Goal: Transaction & Acquisition: Purchase product/service

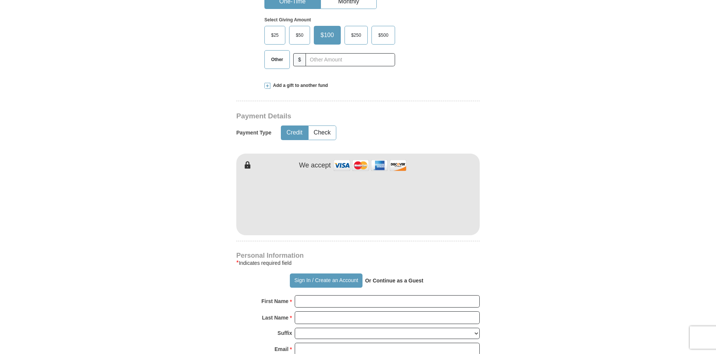
scroll to position [225, 0]
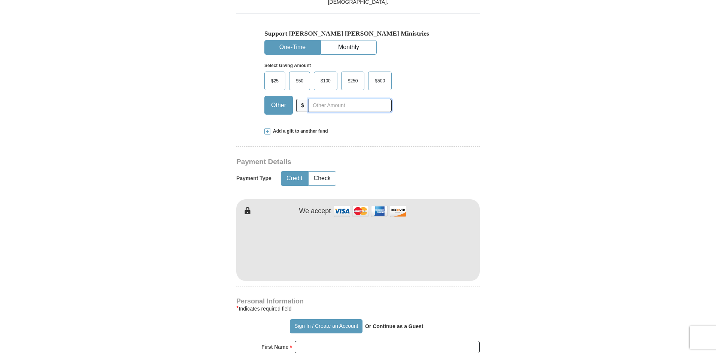
click at [321, 106] on input "text" at bounding box center [350, 105] width 83 height 13
type input "705.00"
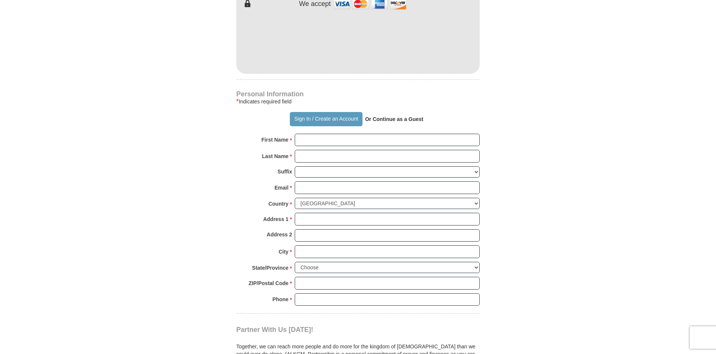
scroll to position [449, 0]
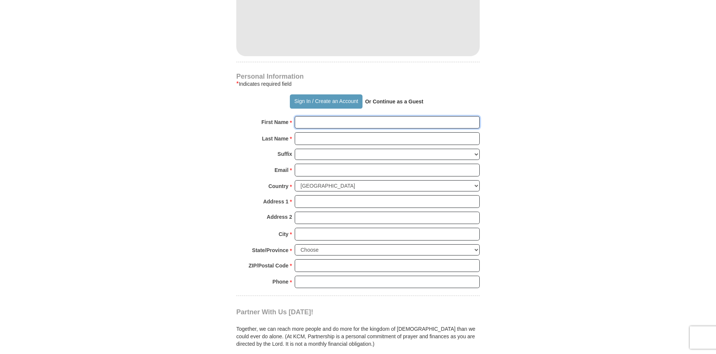
click at [312, 122] on input "First Name *" at bounding box center [387, 122] width 185 height 13
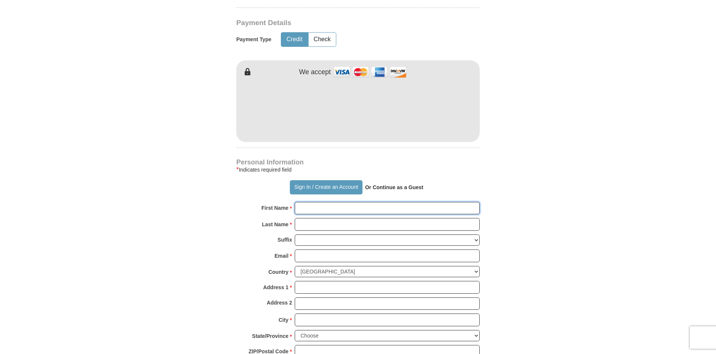
scroll to position [374, 0]
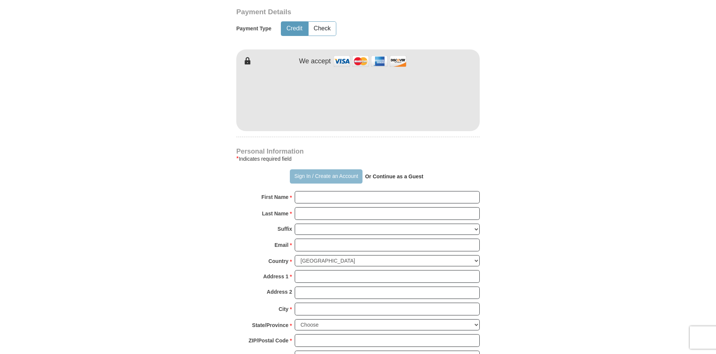
click at [304, 175] on button "Sign In / Create an Account" at bounding box center [326, 176] width 72 height 14
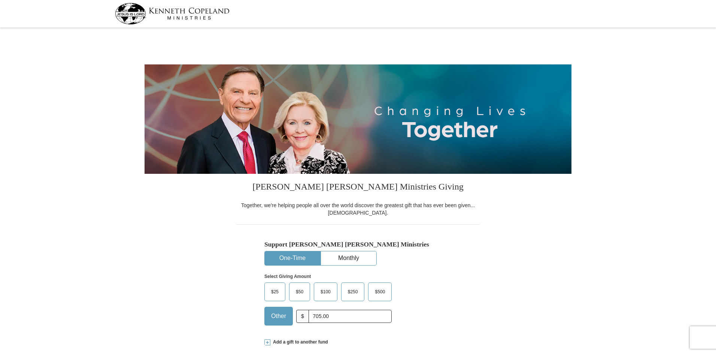
select select "MI"
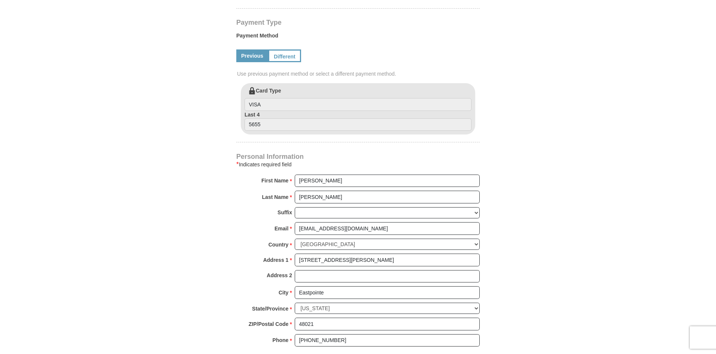
scroll to position [300, 0]
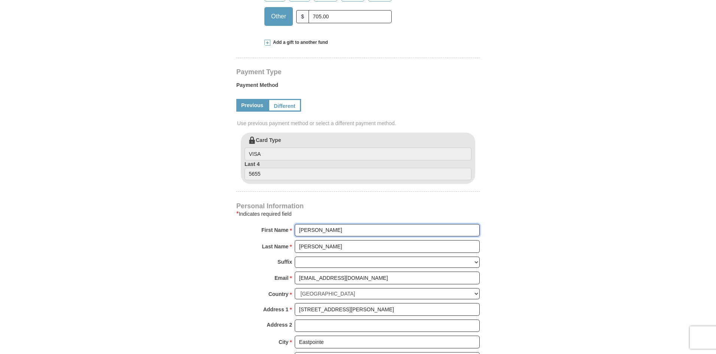
click at [343, 230] on input "Gabriel" at bounding box center [387, 230] width 185 height 13
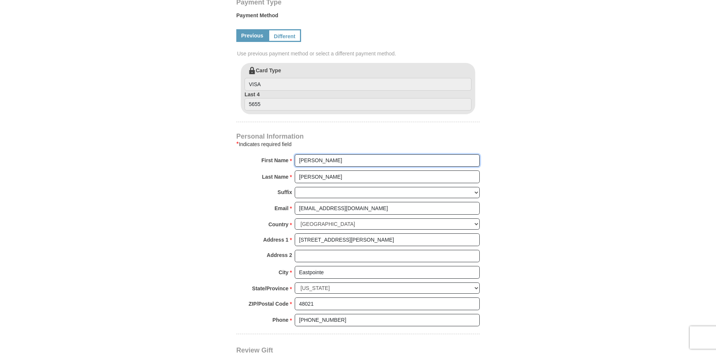
scroll to position [374, 0]
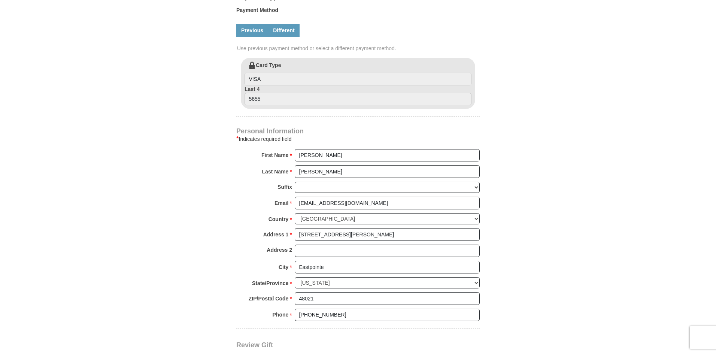
click at [288, 33] on link "Different" at bounding box center [283, 30] width 31 height 13
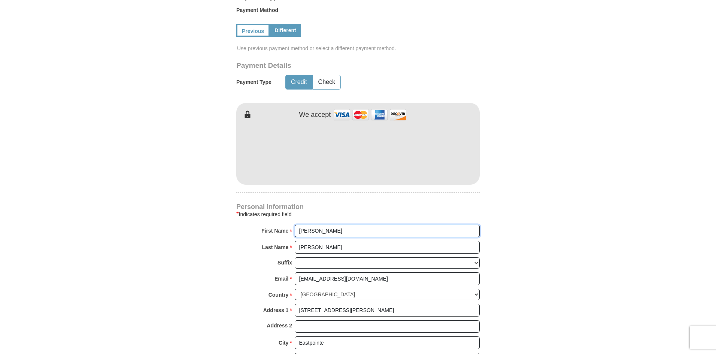
click at [330, 230] on input "Gabriel" at bounding box center [387, 231] width 185 height 13
type input "G"
type input "Better Life"
type input "Church"
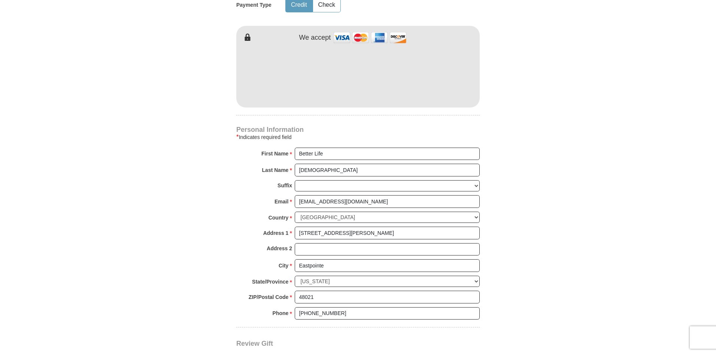
scroll to position [487, 0]
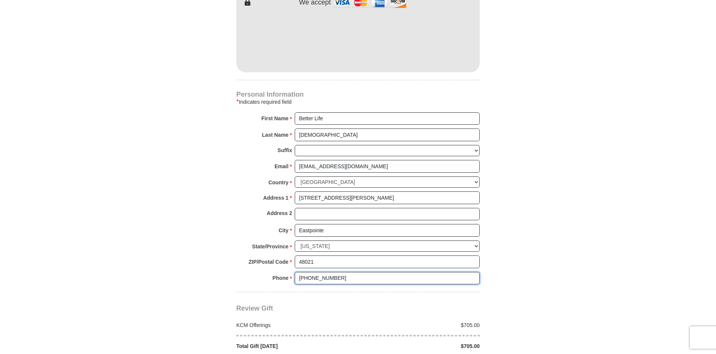
click at [378, 279] on input "(586) 690-5901" at bounding box center [387, 278] width 185 height 13
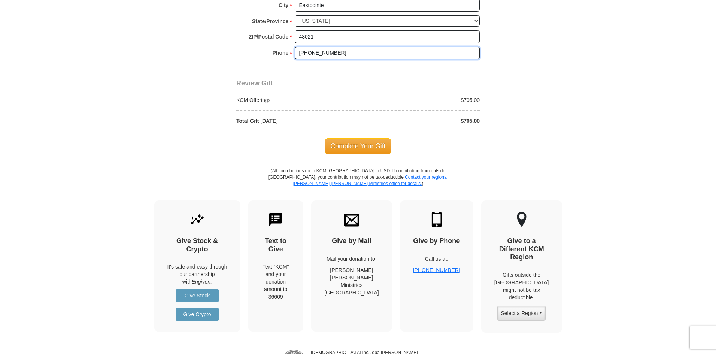
scroll to position [711, 0]
click at [359, 149] on span "Complete Your Gift" at bounding box center [358, 147] width 66 height 16
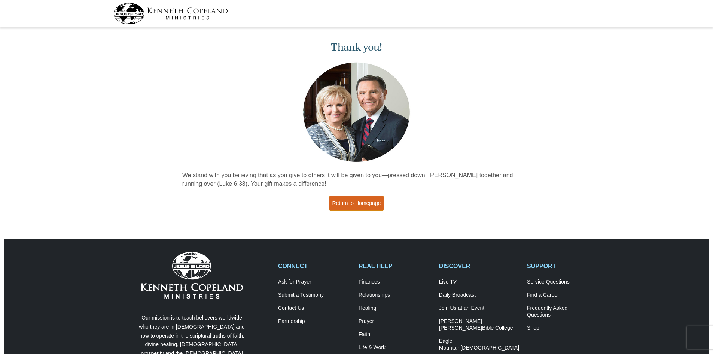
click at [365, 203] on link "Return to Homepage" at bounding box center [356, 203] width 55 height 15
